Goal: Consume media (video, audio): Consume media (video, audio)

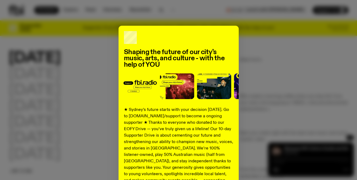
click at [175, 69] on div "Shaping the future of our city’s music, arts, and culture - with the help of YO…" at bounding box center [178, 136] width 120 height 220
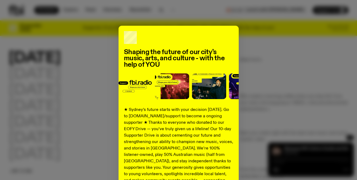
click at [277, 48] on div "Shaping the future of our city’s music, arts, and culture - with the help of YO…" at bounding box center [179, 136] width 340 height 220
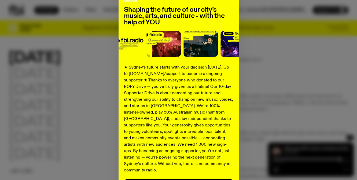
scroll to position [85, 0]
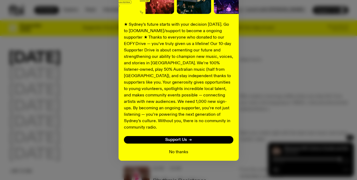
click at [181, 149] on button "No thanks" at bounding box center [178, 152] width 19 height 6
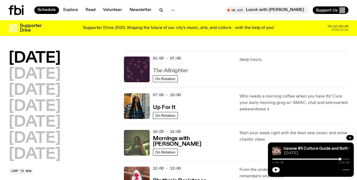
click at [180, 69] on h3 "The Allnighter" at bounding box center [170, 71] width 35 height 6
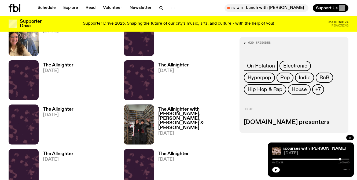
scroll to position [369, 0]
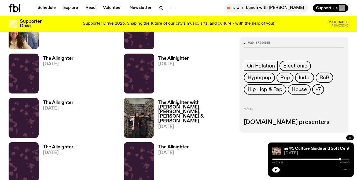
click at [190, 106] on h3 "The Allnighter with [PERSON_NAME], [PERSON_NAME], [PERSON_NAME] & [PERSON_NAME]" at bounding box center [195, 112] width 75 height 23
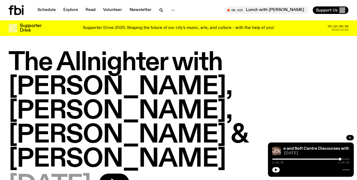
click at [119, 179] on icon "button" at bounding box center [115, 183] width 8 height 9
click at [276, 171] on icon "button" at bounding box center [275, 169] width 3 height 3
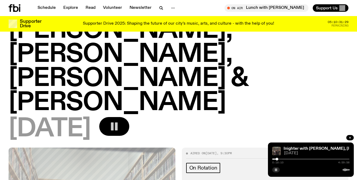
scroll to position [47, 0]
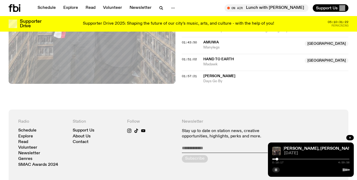
scroll to position [460, 0]
